Goal: Transaction & Acquisition: Purchase product/service

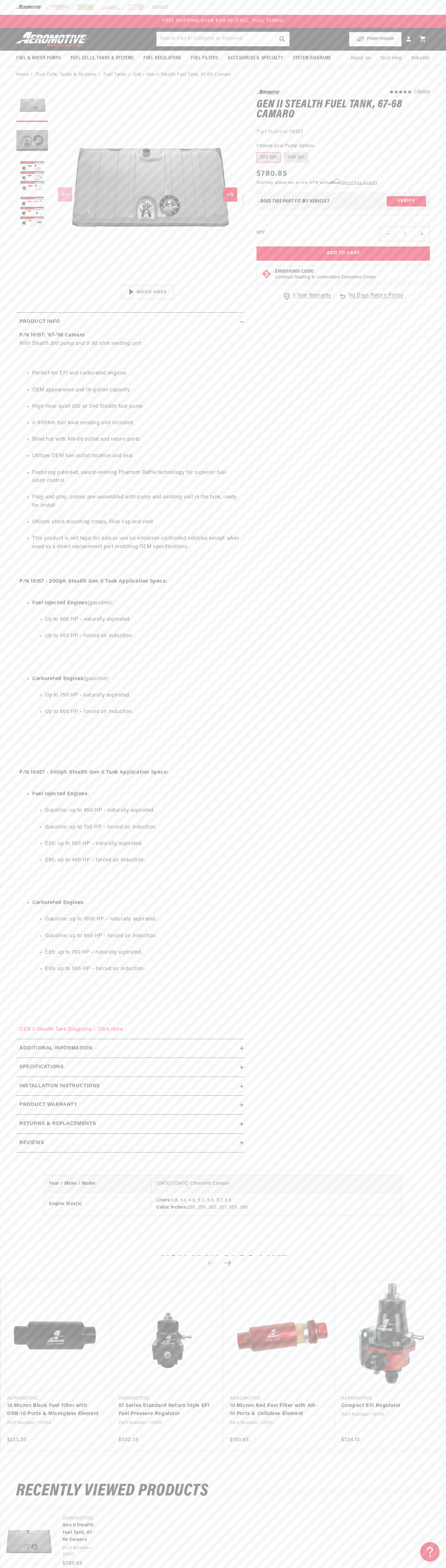
click at [7, 19] on div "FREE SHIPPING OVER $109.00 (EXCL. FUEL TANKS)" at bounding box center [223, 21] width 446 height 13
click at [433, 1410] on link "Compact EFI Regulator" at bounding box center [387, 1406] width 92 height 8
click at [119, 1563] on html "Skip to content Your cart Your cart is empty Loading... You may also like Subto…" at bounding box center [223, 784] width 446 height 1568
click at [4, 1140] on section "5.0 star rating 1 Review Gen II Stealth Fuel Tank, 67-68 Camaro Gen II Stealth …" at bounding box center [223, 622] width 446 height 1079
